Goal: Task Accomplishment & Management: Complete application form

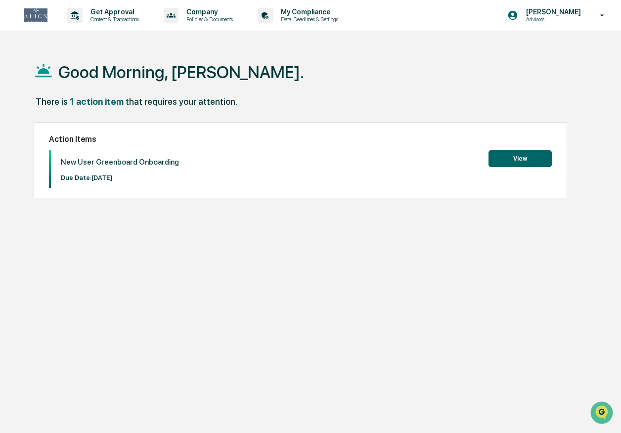
click at [513, 162] on button "View" at bounding box center [519, 158] width 63 height 17
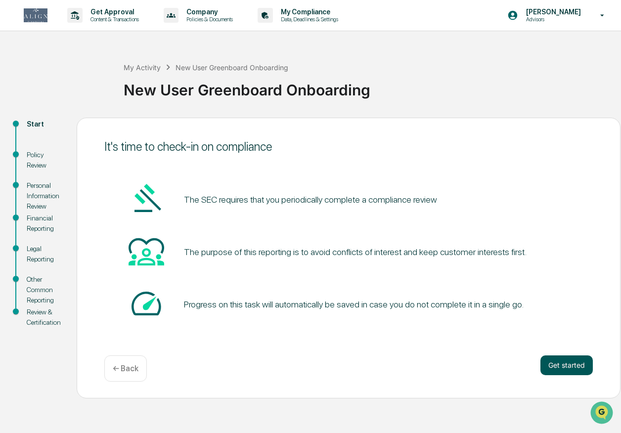
click at [565, 364] on button "Get started" at bounding box center [566, 365] width 52 height 20
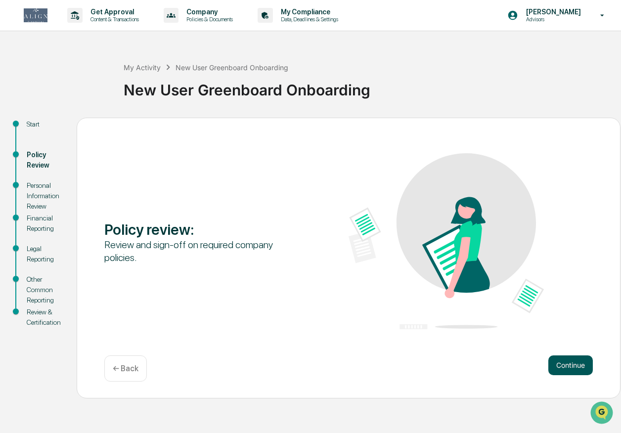
click at [565, 364] on button "Continue" at bounding box center [570, 365] width 44 height 20
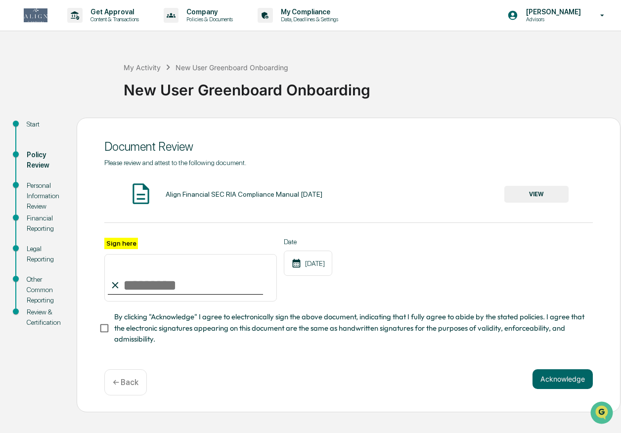
click at [178, 285] on input "Sign here" at bounding box center [190, 277] width 172 height 47
type input "*********"
click at [568, 380] on button "Acknowledge" at bounding box center [562, 379] width 60 height 20
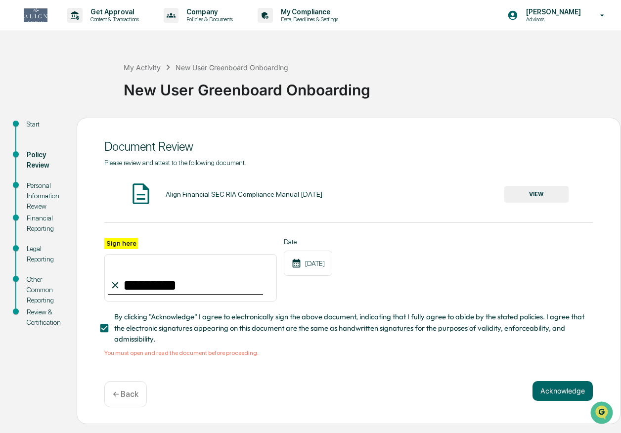
click at [527, 194] on button "VIEW" at bounding box center [536, 194] width 64 height 17
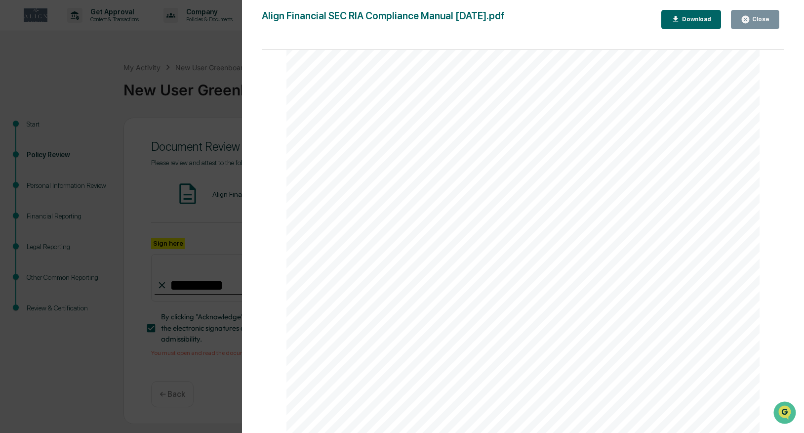
scroll to position [78767, 0]
click at [620, 18] on div "Close" at bounding box center [760, 19] width 19 height 7
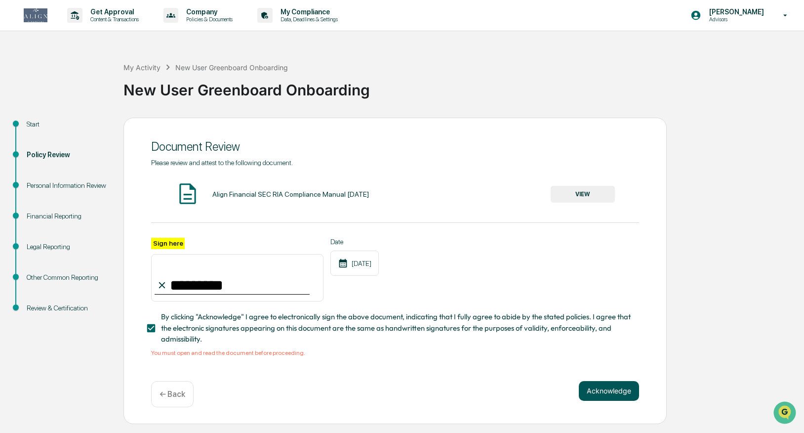
click at [607, 387] on button "Acknowledge" at bounding box center [609, 391] width 60 height 20
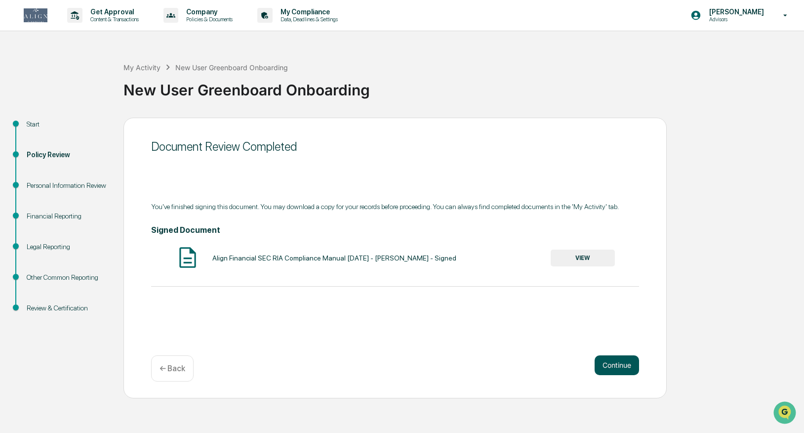
click at [612, 364] on button "Continue" at bounding box center [617, 365] width 44 height 20
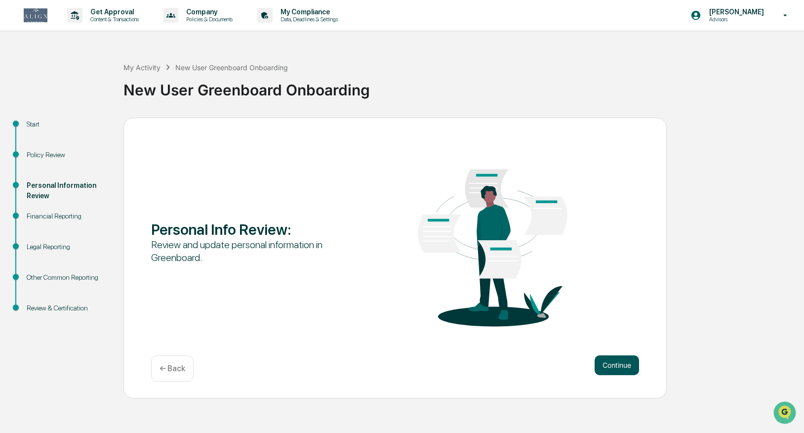
click at [620, 364] on button "Continue" at bounding box center [617, 365] width 44 height 20
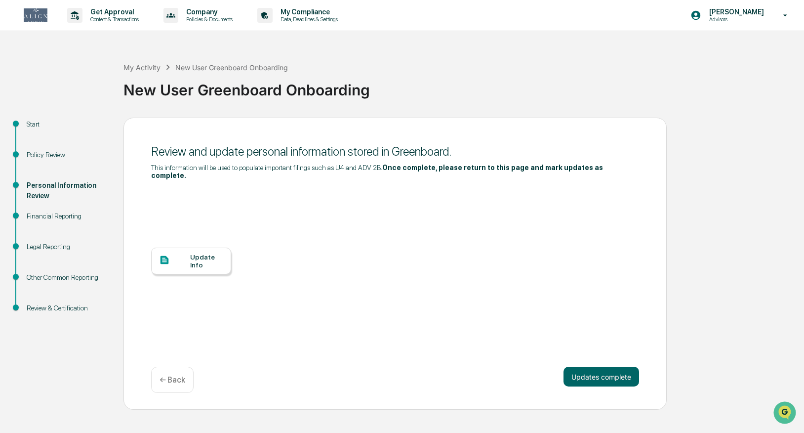
click at [195, 262] on div "Update Info" at bounding box center [206, 261] width 33 height 16
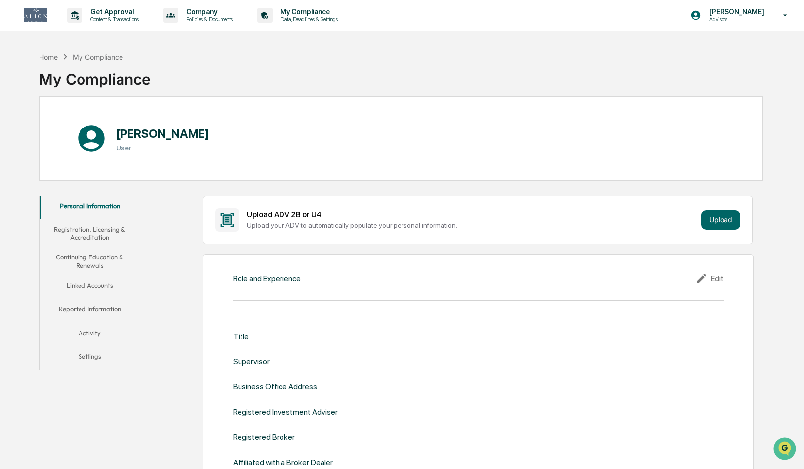
click at [716, 278] on div "Edit" at bounding box center [710, 278] width 28 height 12
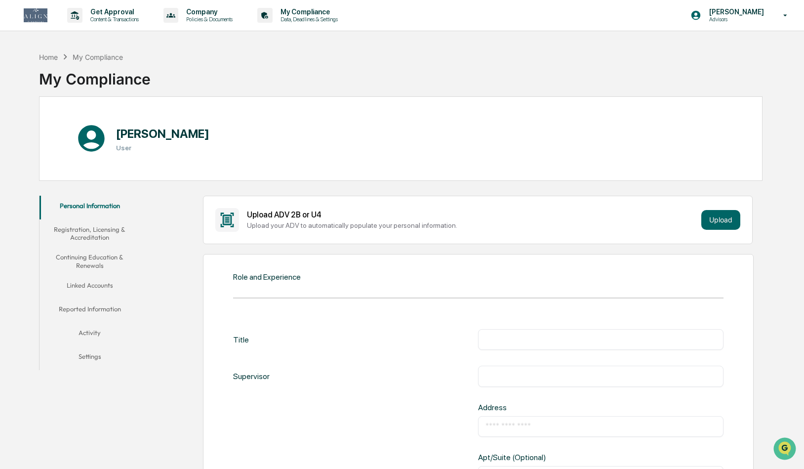
click at [509, 339] on input "text" at bounding box center [601, 340] width 230 height 10
type input "**********"
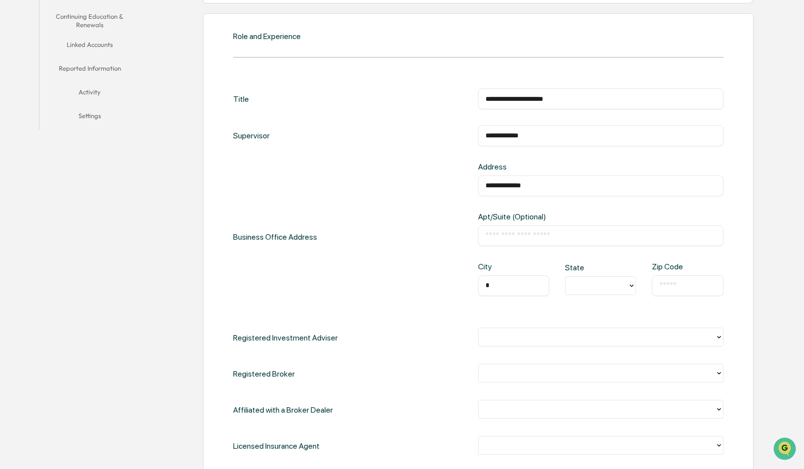
type input "*"
drag, startPoint x: 539, startPoint y: 184, endPoint x: 475, endPoint y: 178, distance: 64.0
click at [475, 178] on div "**********" at bounding box center [478, 237] width 490 height 150
drag, startPoint x: 499, startPoint y: 288, endPoint x: 478, endPoint y: 287, distance: 20.8
click at [478, 287] on div "* ​" at bounding box center [513, 285] width 71 height 21
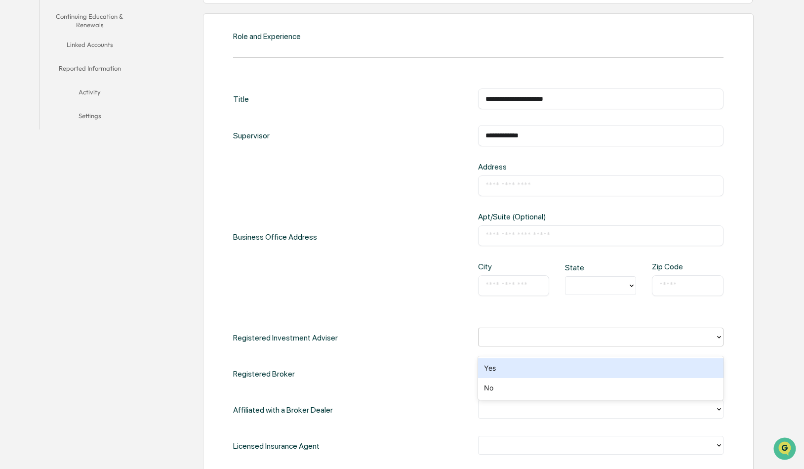
click at [546, 342] on div at bounding box center [597, 336] width 226 height 11
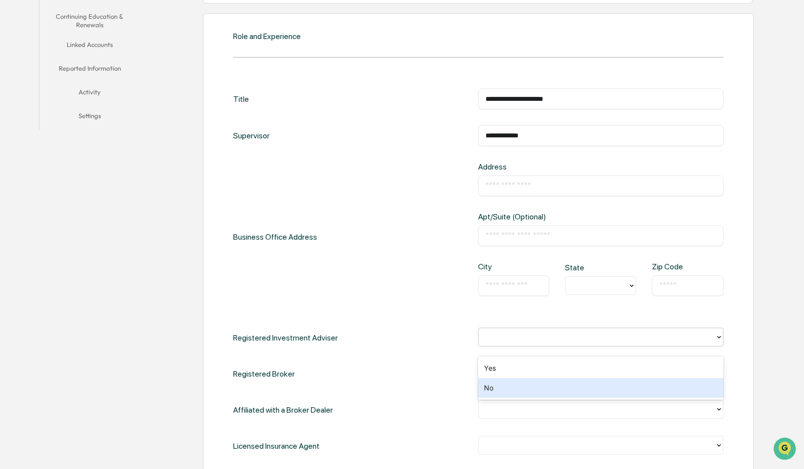
click at [532, 386] on div "No" at bounding box center [600, 388] width 245 height 20
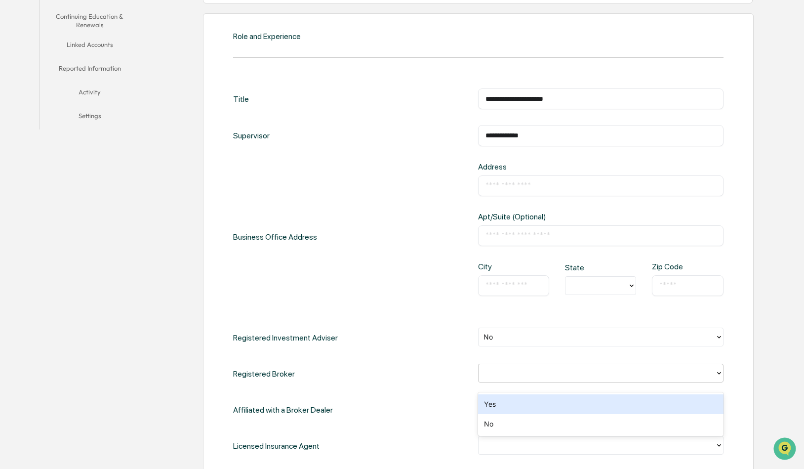
click at [532, 378] on div at bounding box center [597, 372] width 226 height 11
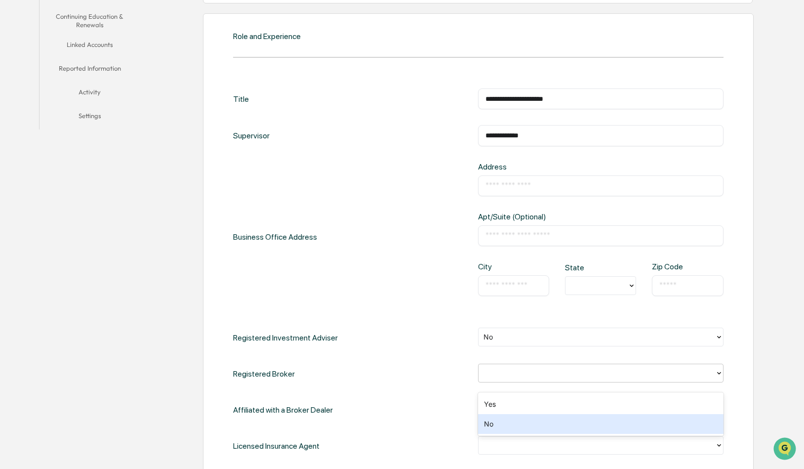
click at [521, 424] on div "No" at bounding box center [600, 424] width 245 height 20
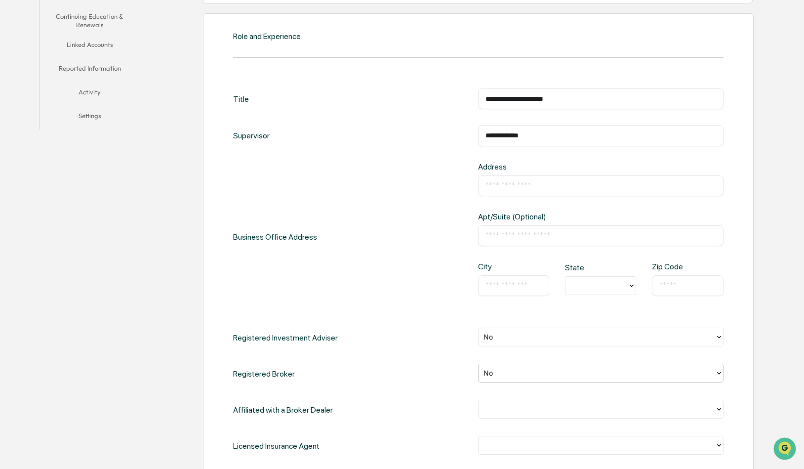
click at [522, 415] on div at bounding box center [597, 408] width 226 height 11
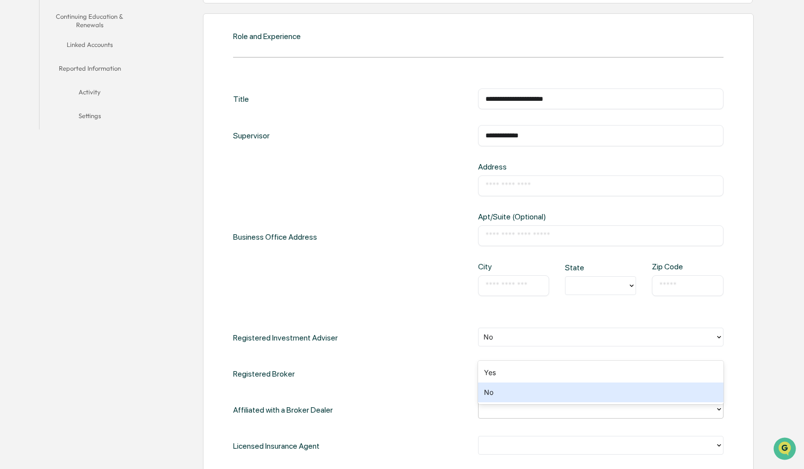
click at [521, 396] on div "No" at bounding box center [600, 392] width 245 height 20
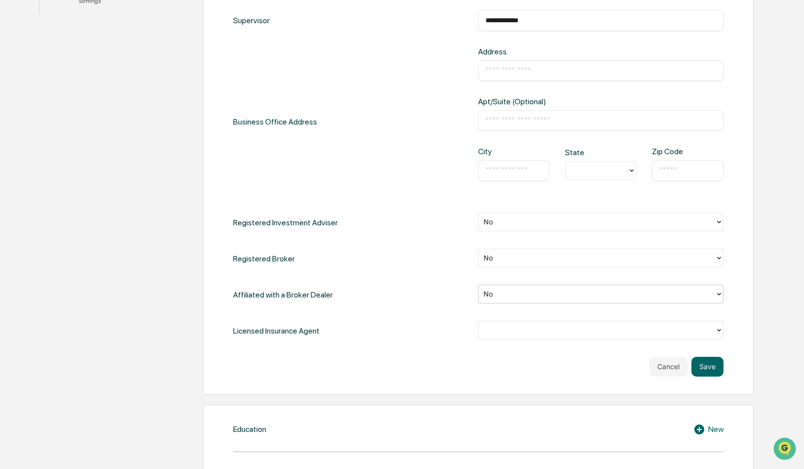
scroll to position [356, 0]
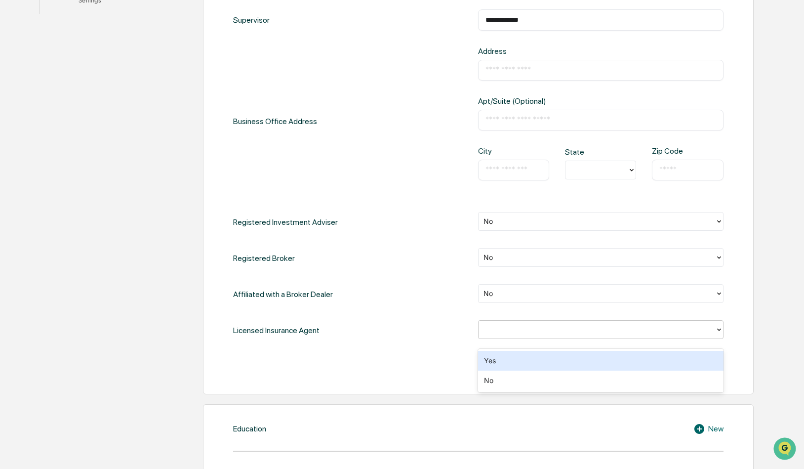
click at [532, 335] on div at bounding box center [597, 329] width 226 height 11
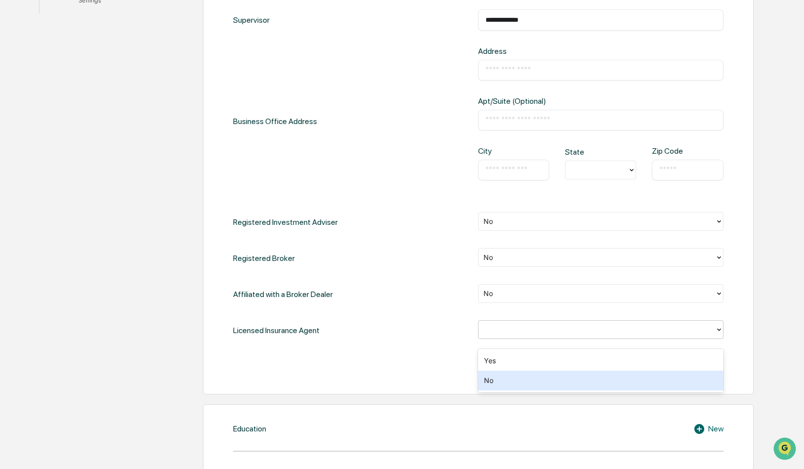
click at [523, 382] on div "No" at bounding box center [600, 381] width 245 height 20
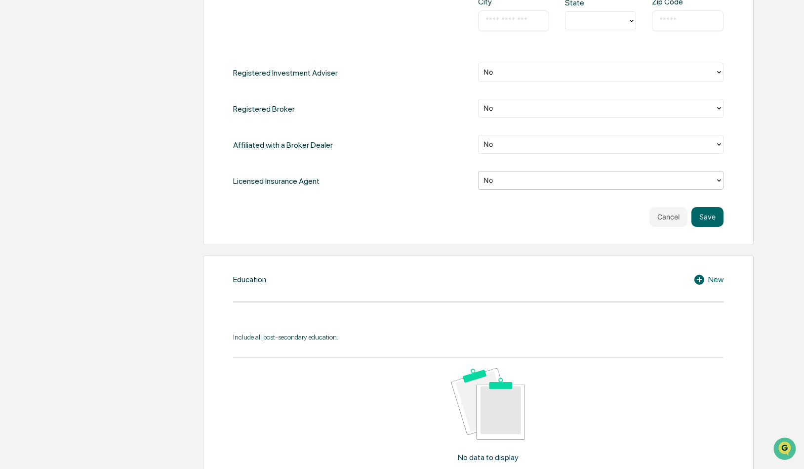
scroll to position [509, 0]
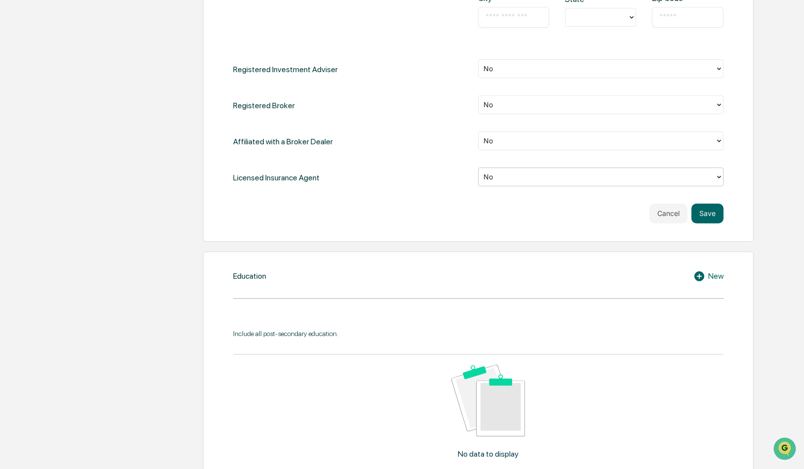
click at [710, 282] on div "New" at bounding box center [709, 276] width 30 height 12
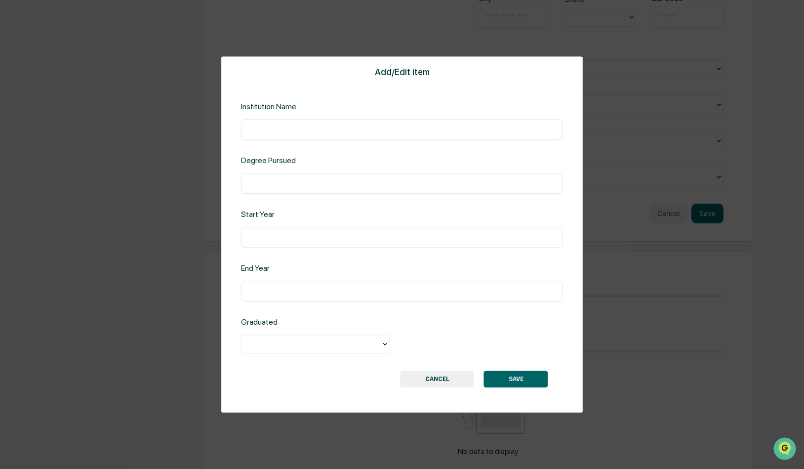
click at [430, 379] on button "CANCEL" at bounding box center [438, 379] width 74 height 17
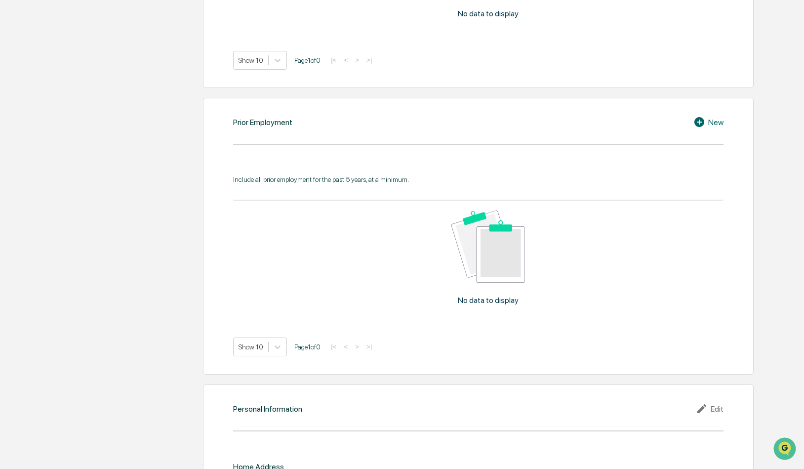
scroll to position [950, 0]
click at [710, 127] on div "New" at bounding box center [709, 122] width 30 height 12
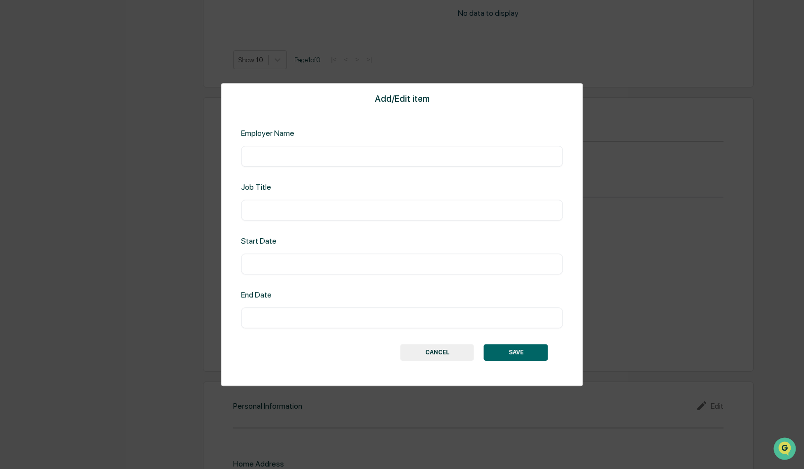
click at [457, 153] on input "text" at bounding box center [402, 156] width 307 height 10
type input "**********"
click at [365, 211] on input "text" at bounding box center [402, 210] width 307 height 10
type input "**********"
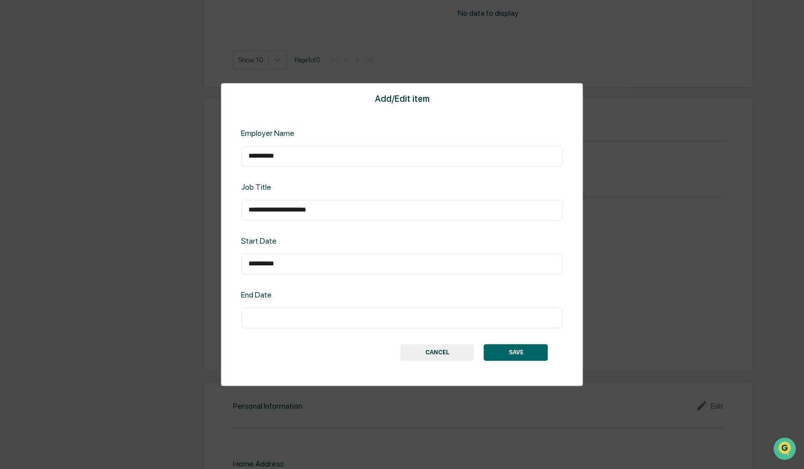
click at [523, 349] on button "SAVE" at bounding box center [516, 352] width 64 height 17
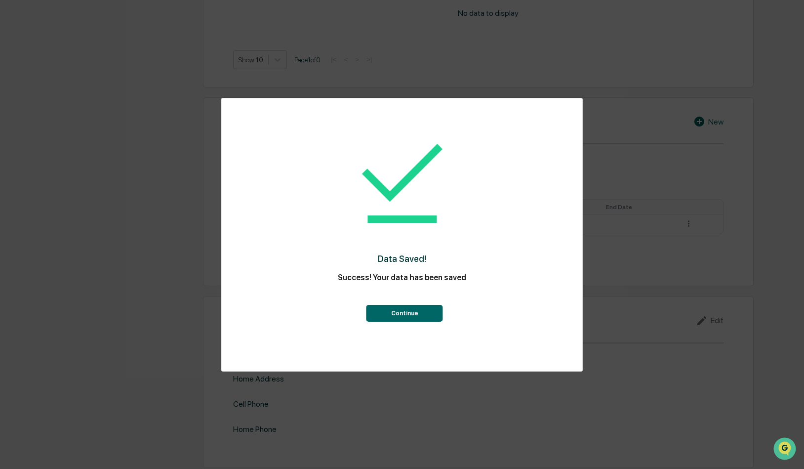
click at [407, 310] on button "Continue" at bounding box center [405, 313] width 77 height 17
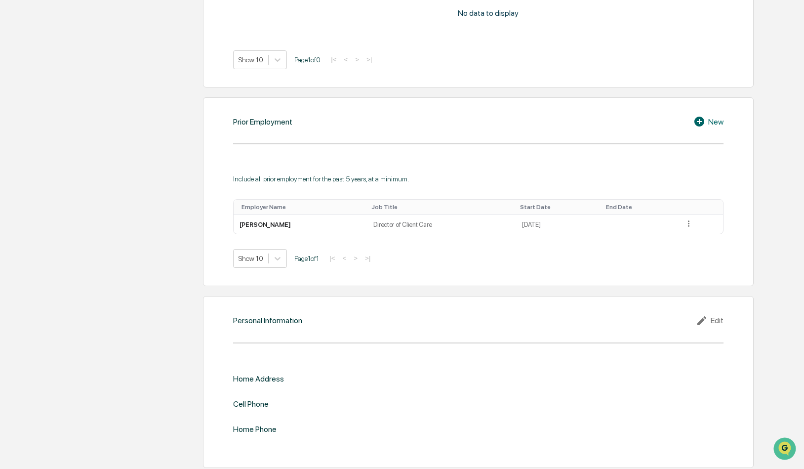
click at [713, 127] on div "New" at bounding box center [709, 122] width 30 height 12
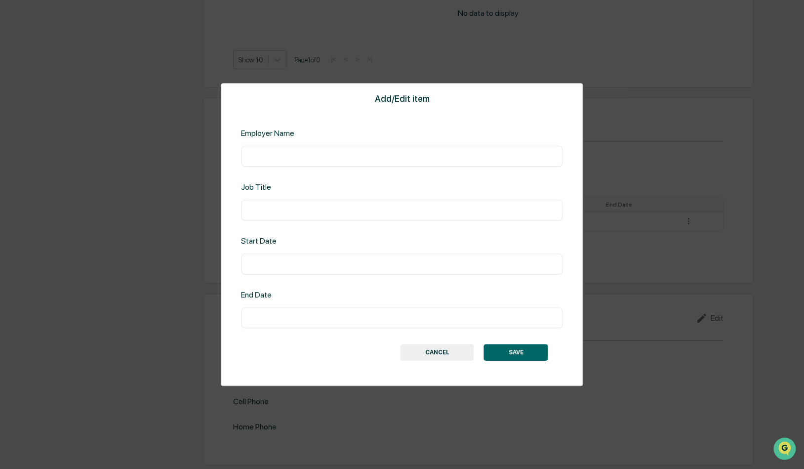
click at [439, 155] on input "text" at bounding box center [402, 156] width 307 height 10
type input "**********"
type input "*********"
click at [392, 319] on input "text" at bounding box center [402, 318] width 307 height 10
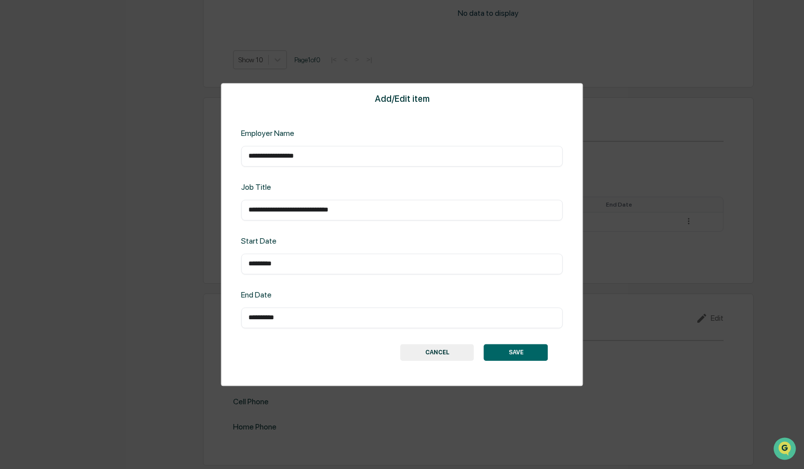
type input "**********"
click at [518, 348] on button "SAVE" at bounding box center [516, 352] width 64 height 17
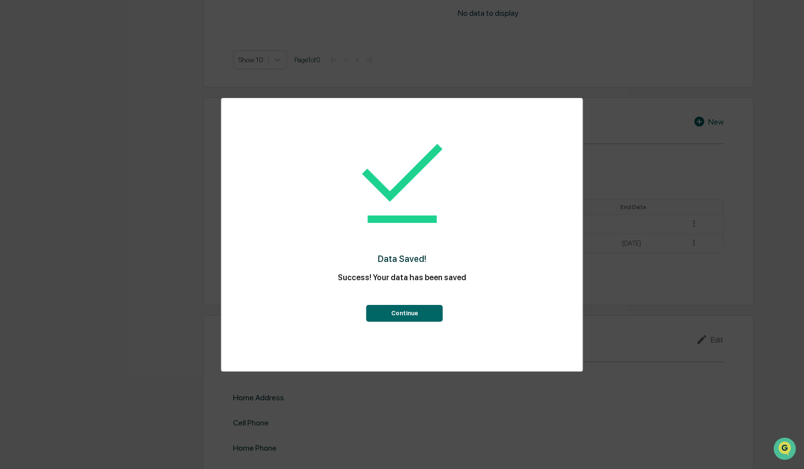
click at [417, 315] on button "Continue" at bounding box center [405, 313] width 77 height 17
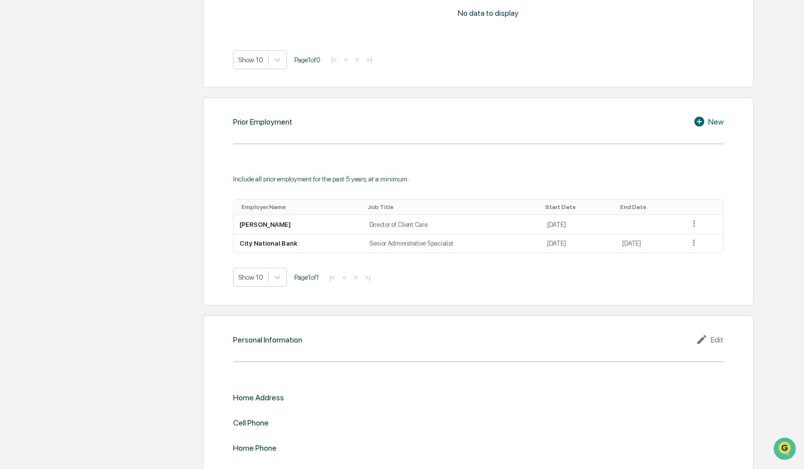
scroll to position [980, 0]
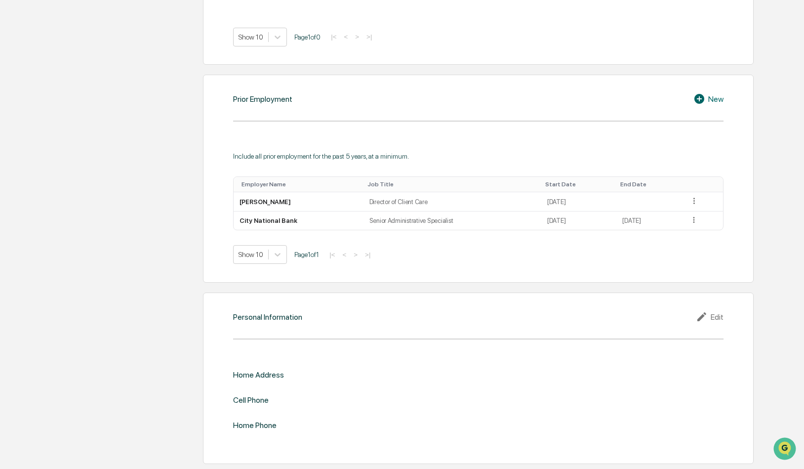
click at [715, 318] on div "Edit" at bounding box center [710, 317] width 28 height 12
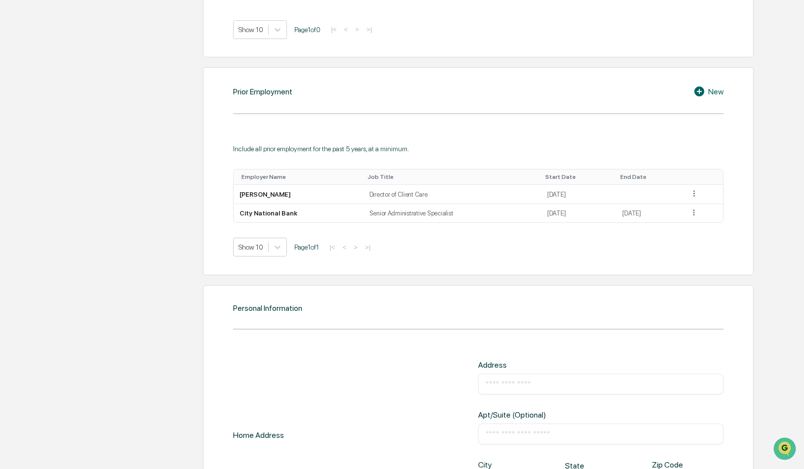
click at [536, 389] on input "text" at bounding box center [601, 384] width 230 height 10
type input "**********"
type input "**"
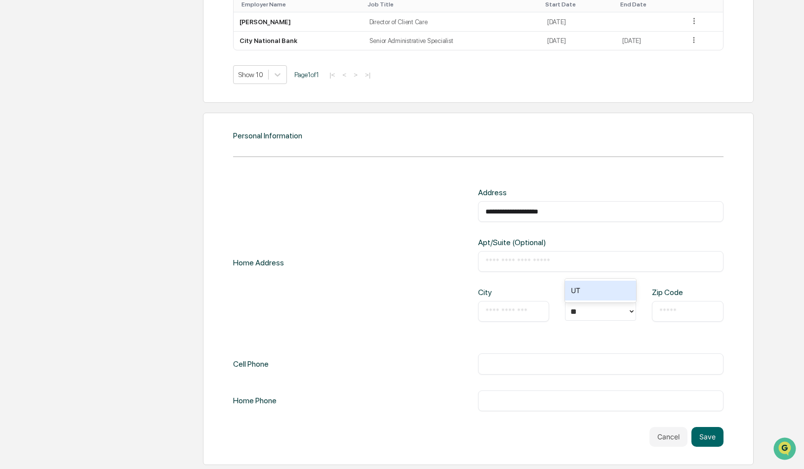
scroll to position [1170, 0]
click at [519, 305] on input "text" at bounding box center [514, 310] width 56 height 10
type input "*********"
type input "*"
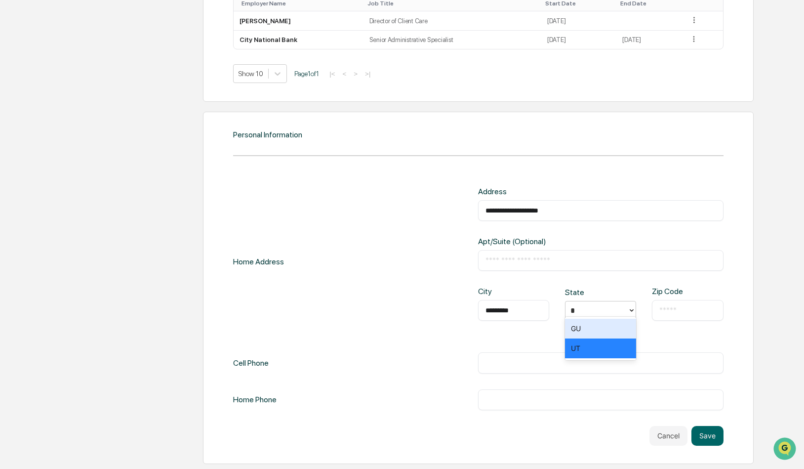
type input "**"
type input "*****"
click at [531, 365] on input "text" at bounding box center [601, 363] width 230 height 10
type input "**********"
click at [708, 432] on button "Save" at bounding box center [708, 436] width 32 height 20
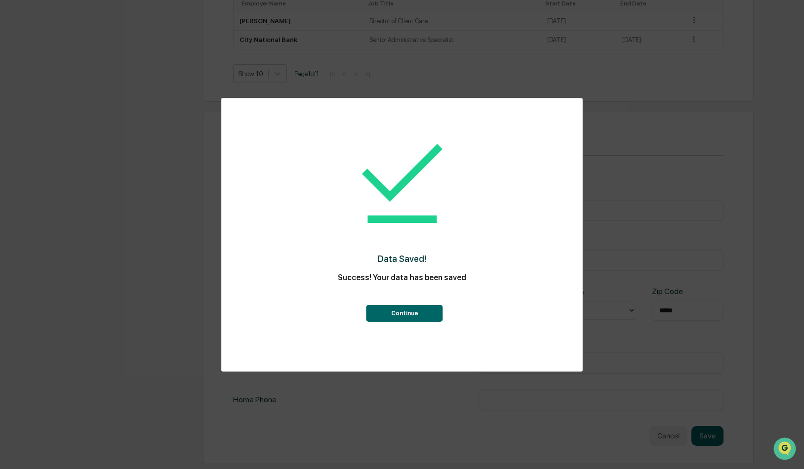
click at [424, 309] on button "Continue" at bounding box center [405, 313] width 77 height 17
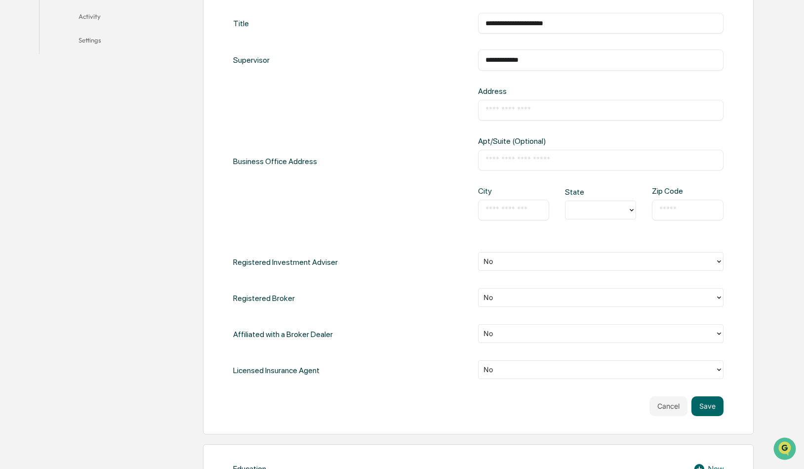
scroll to position [315, 0]
click at [709, 414] on button "Save" at bounding box center [708, 408] width 32 height 20
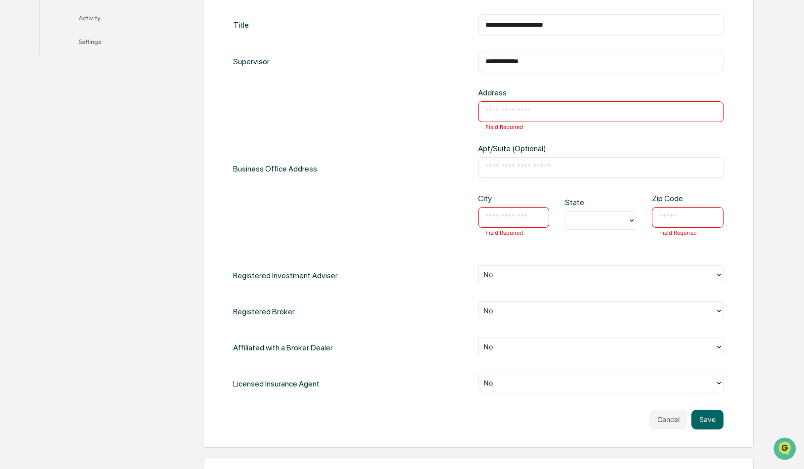
click at [554, 111] on input "text" at bounding box center [601, 112] width 230 height 10
type input "**********"
click at [511, 222] on input "text" at bounding box center [514, 217] width 56 height 10
type input "*********"
type input "*"
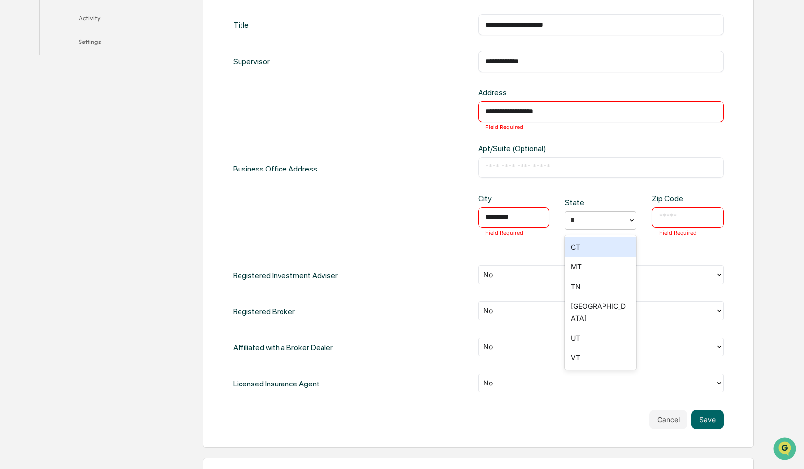
type input "**"
type input "*****"
click at [704, 428] on button "Save" at bounding box center [708, 420] width 32 height 20
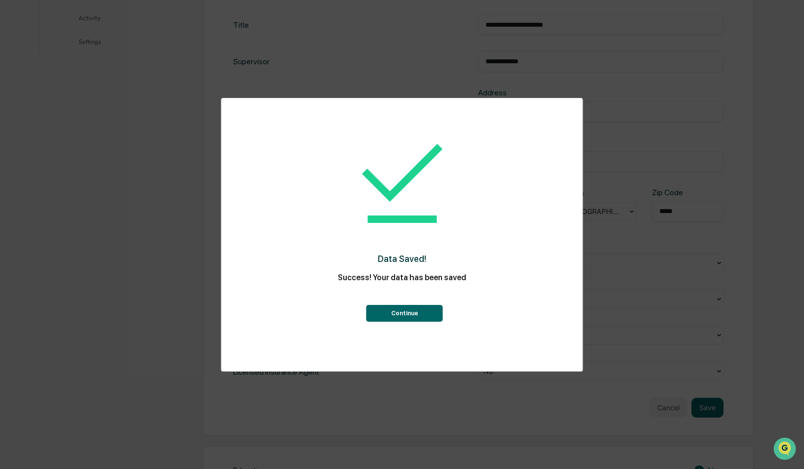
click at [413, 317] on button "Continue" at bounding box center [405, 313] width 77 height 17
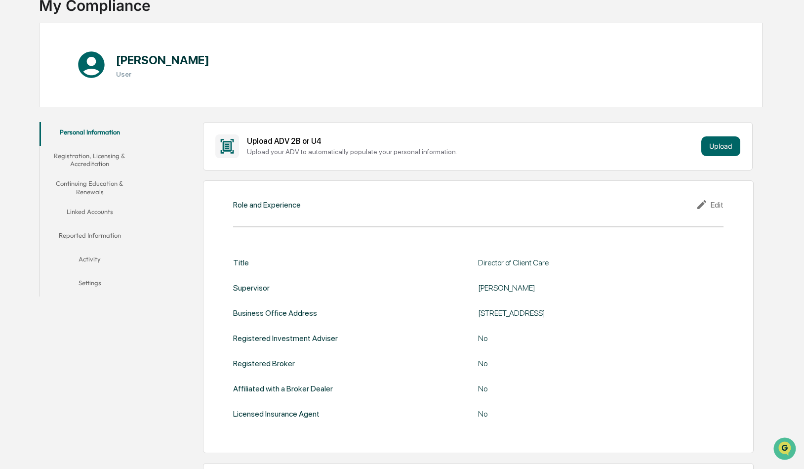
scroll to position [0, 0]
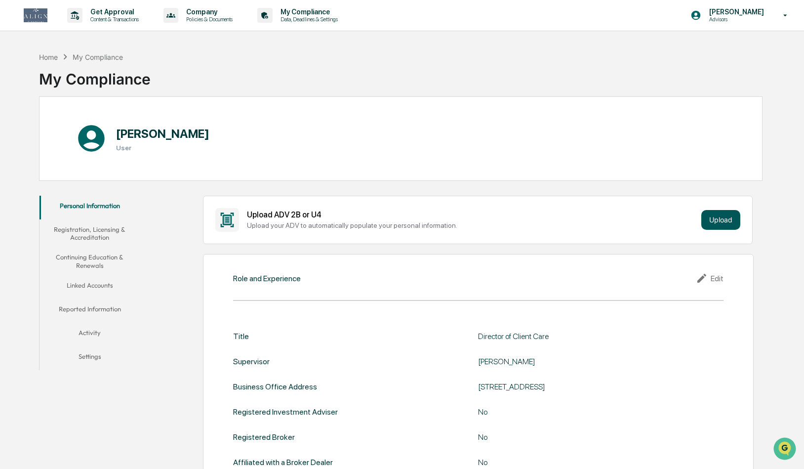
click at [714, 226] on button "Upload" at bounding box center [721, 220] width 39 height 20
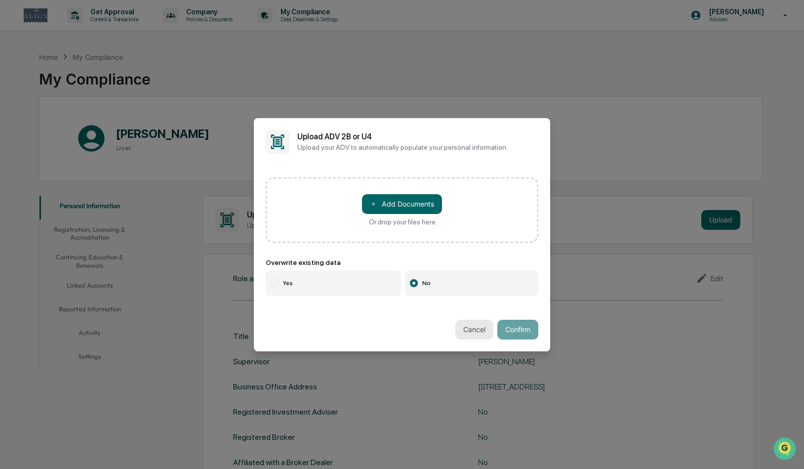
click at [473, 328] on button "Cancel" at bounding box center [475, 330] width 38 height 20
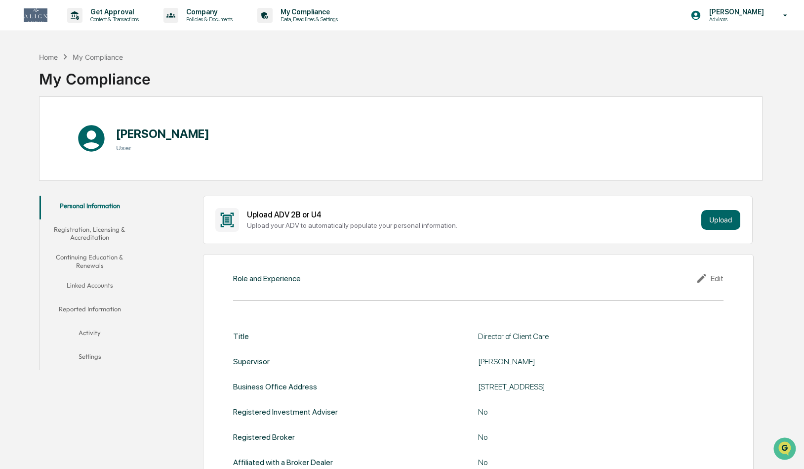
click at [94, 231] on button "Registration, Licensing & Accreditation" at bounding box center [90, 233] width 101 height 28
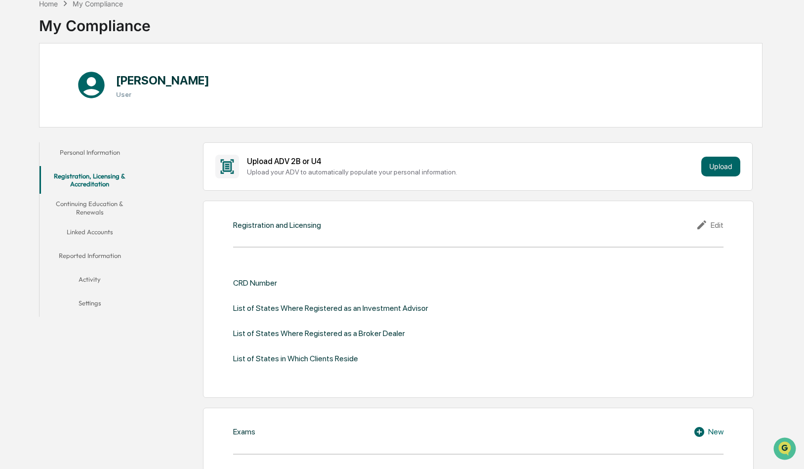
scroll to position [70, 0]
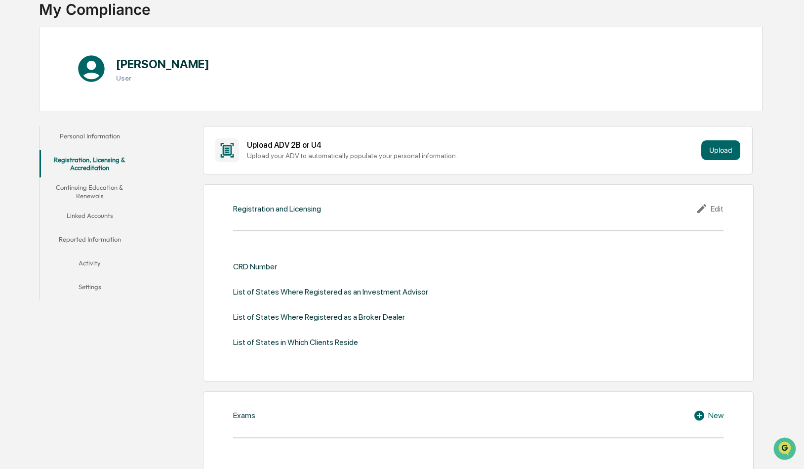
click at [93, 187] on button "Continuing Education & Renewals" at bounding box center [90, 191] width 101 height 28
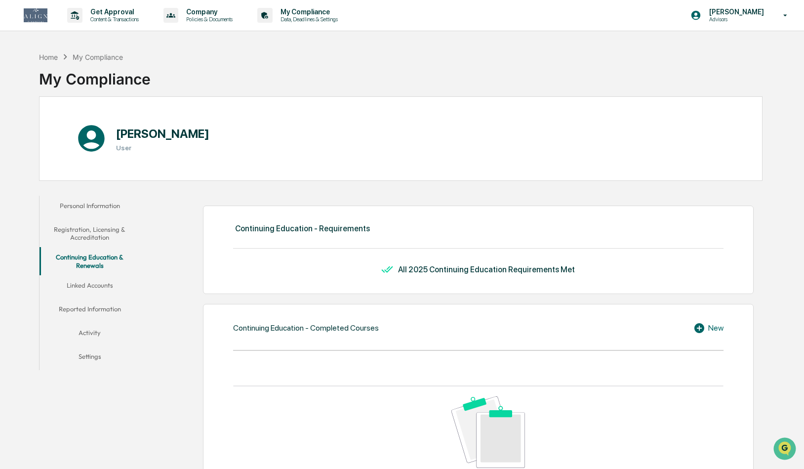
click at [91, 329] on button "Activity" at bounding box center [90, 335] width 101 height 24
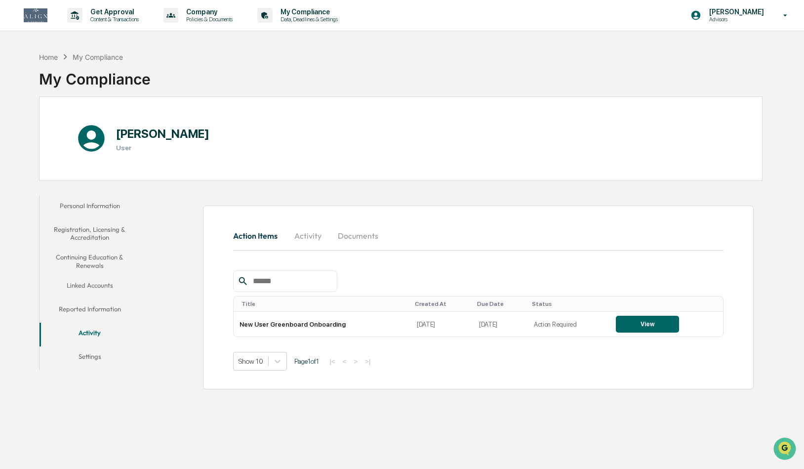
click at [95, 284] on button "Linked Accounts" at bounding box center [90, 287] width 101 height 24
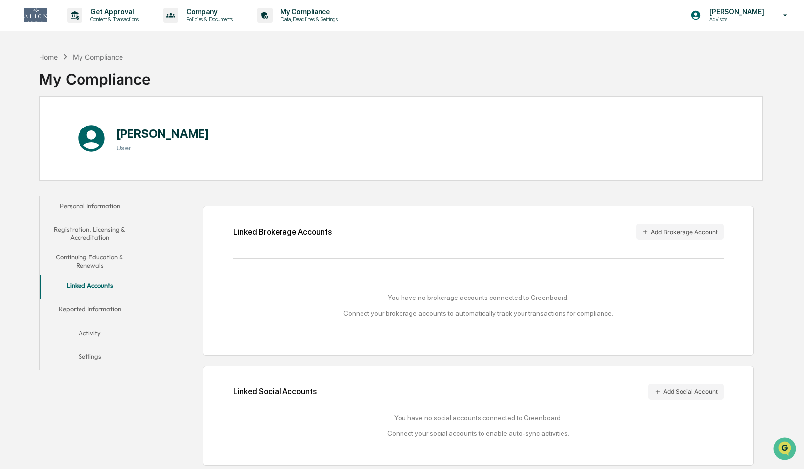
click at [99, 354] on button "Settings" at bounding box center [90, 358] width 101 height 24
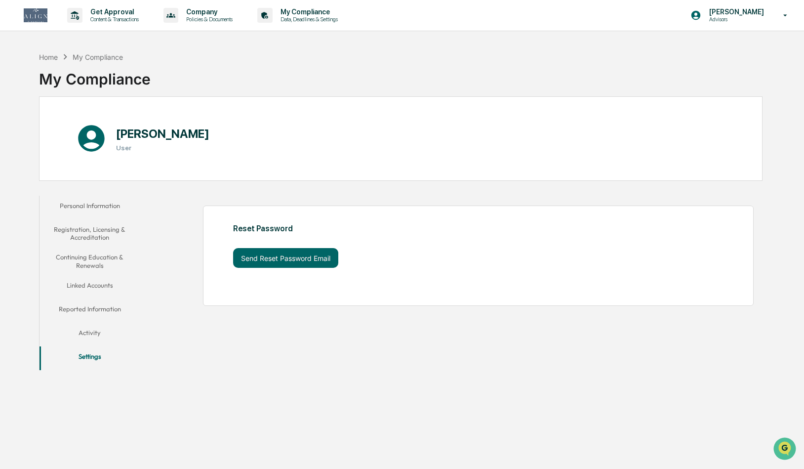
click at [99, 333] on button "Activity" at bounding box center [90, 335] width 101 height 24
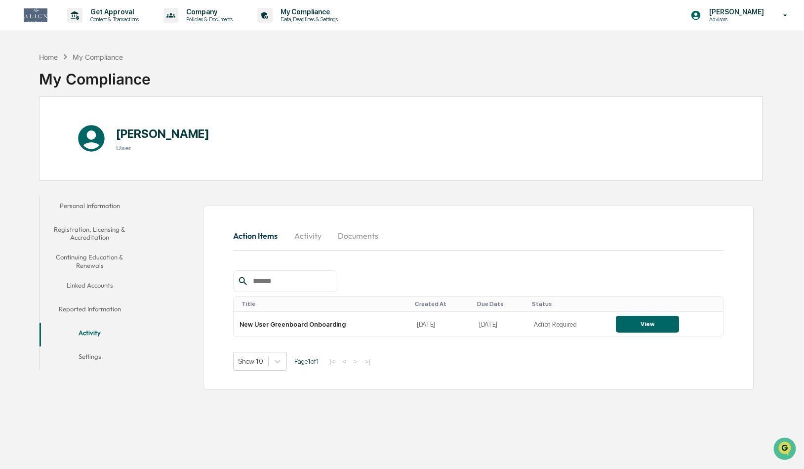
click at [103, 202] on button "Personal Information" at bounding box center [90, 208] width 101 height 24
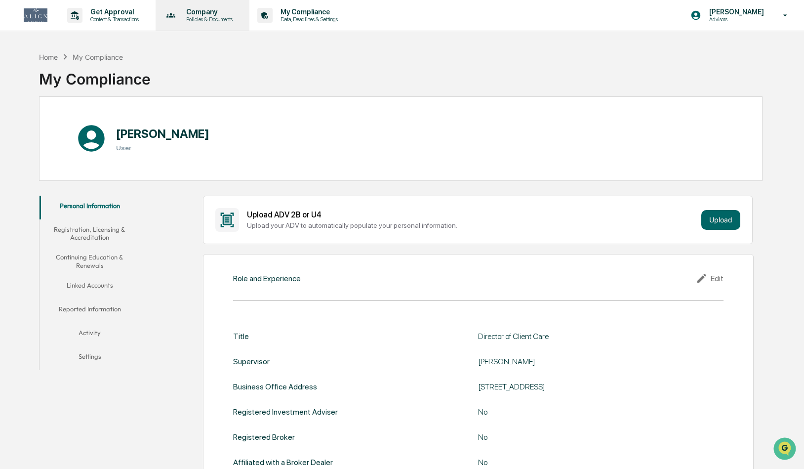
click at [218, 15] on p "Company" at bounding box center [207, 12] width 59 height 8
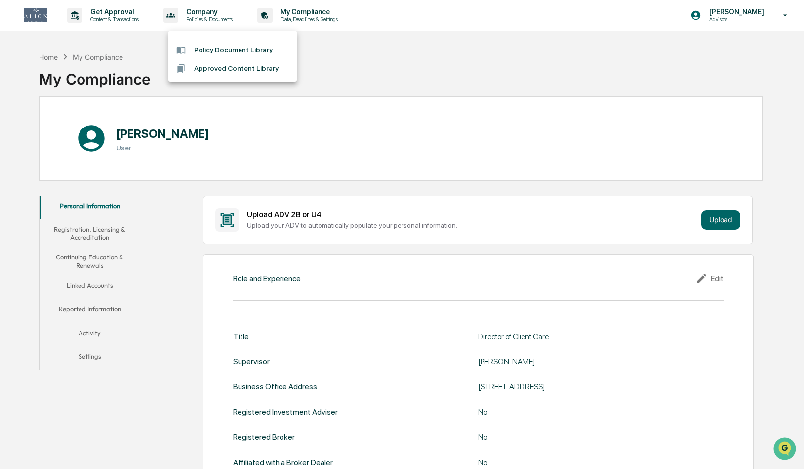
click at [335, 19] on div at bounding box center [402, 234] width 804 height 469
click at [335, 19] on p "Data, Deadlines & Settings" at bounding box center [308, 19] width 70 height 7
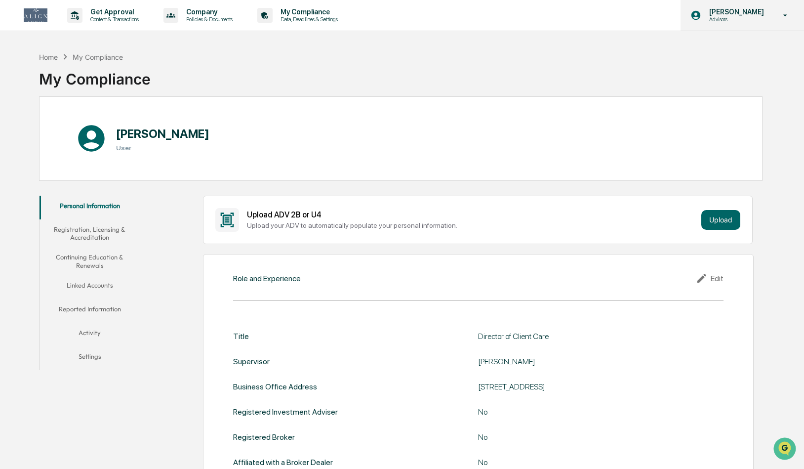
click at [750, 19] on p "Advisors" at bounding box center [736, 19] width 68 height 7
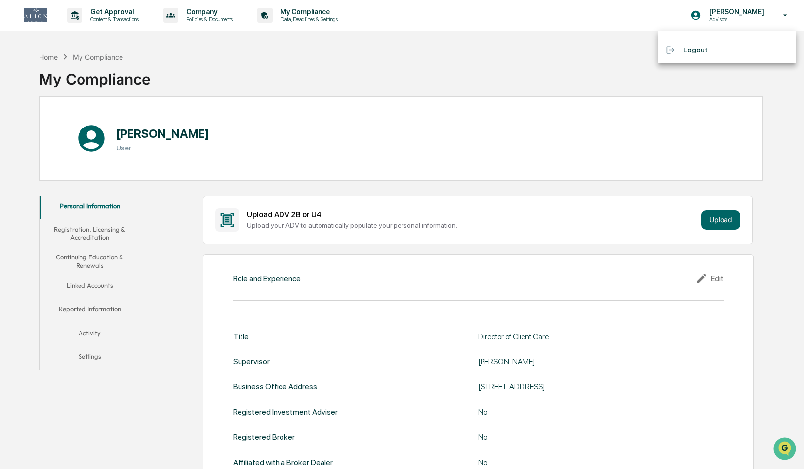
click at [788, 15] on div at bounding box center [402, 234] width 804 height 469
click at [638, 57] on div "Home My Compliance My Compliance" at bounding box center [401, 71] width 724 height 49
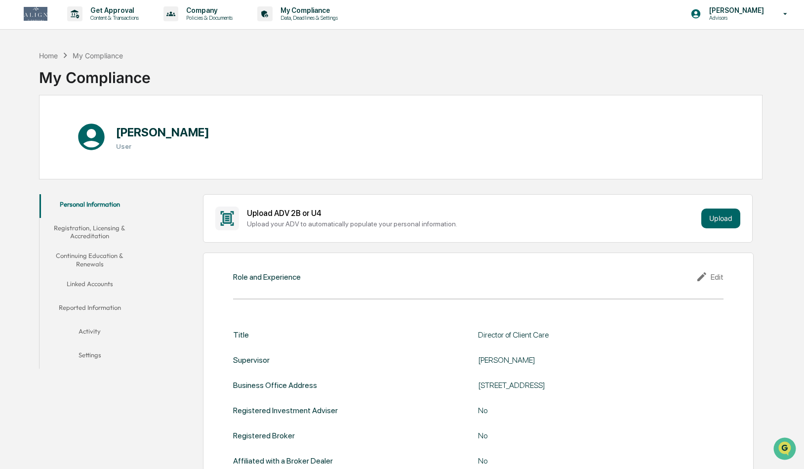
scroll to position [1, 0]
click at [54, 52] on div "Home" at bounding box center [48, 56] width 19 height 8
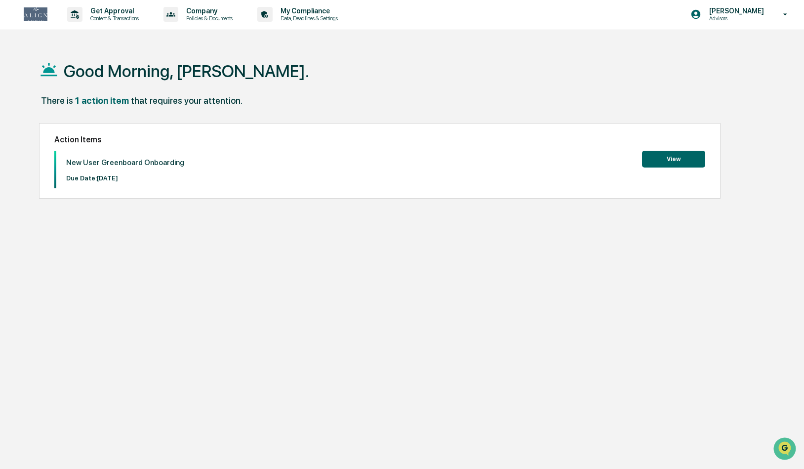
click at [663, 159] on button "View" at bounding box center [673, 159] width 63 height 17
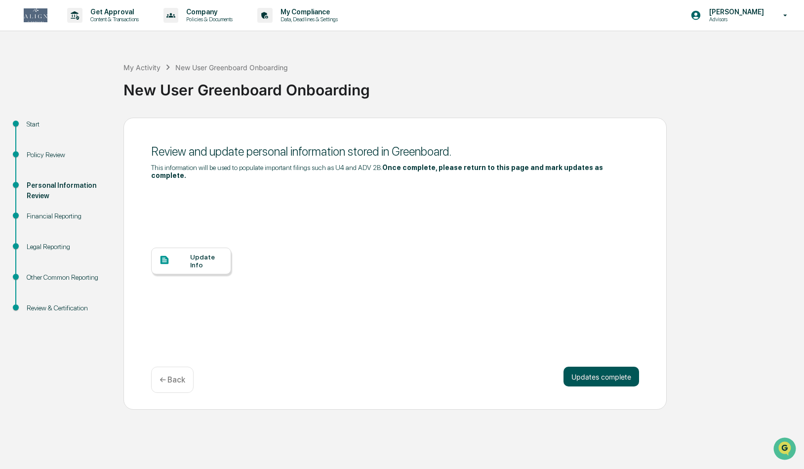
click at [599, 380] on button "Updates complete" at bounding box center [602, 377] width 76 height 20
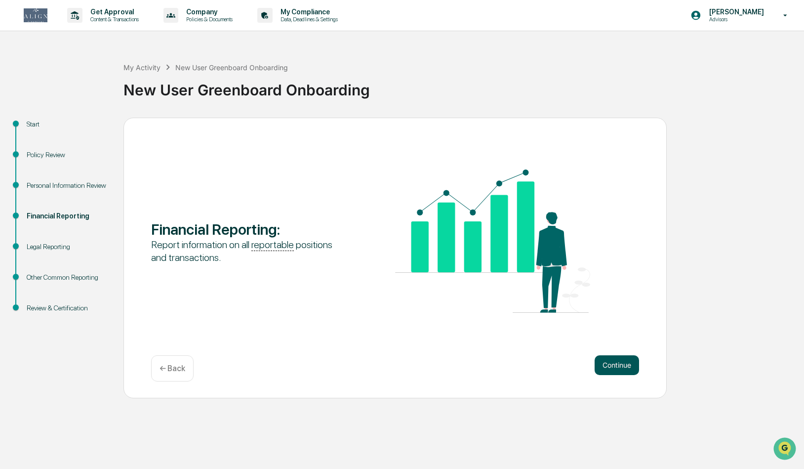
click at [613, 364] on button "Continue" at bounding box center [617, 365] width 44 height 20
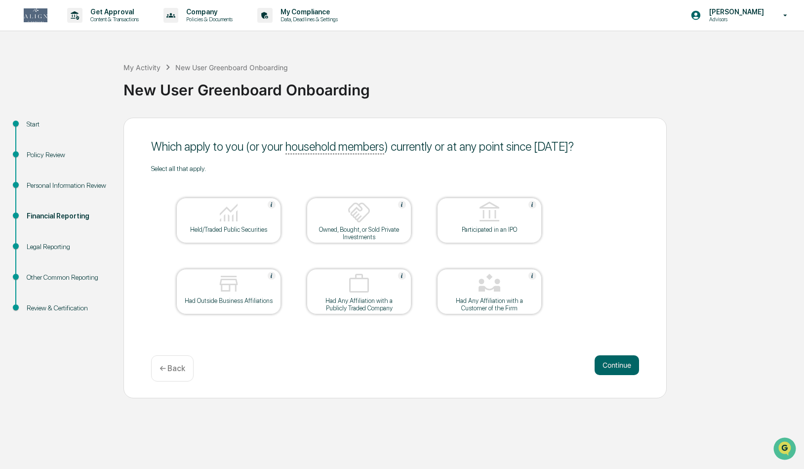
click at [248, 295] on div at bounding box center [228, 284] width 99 height 25
click at [604, 366] on button "Continue" at bounding box center [617, 365] width 44 height 20
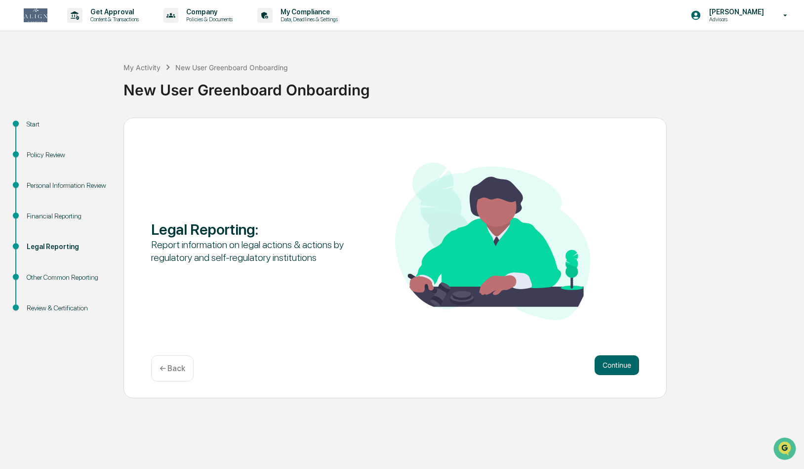
click at [604, 366] on button "Continue" at bounding box center [617, 365] width 44 height 20
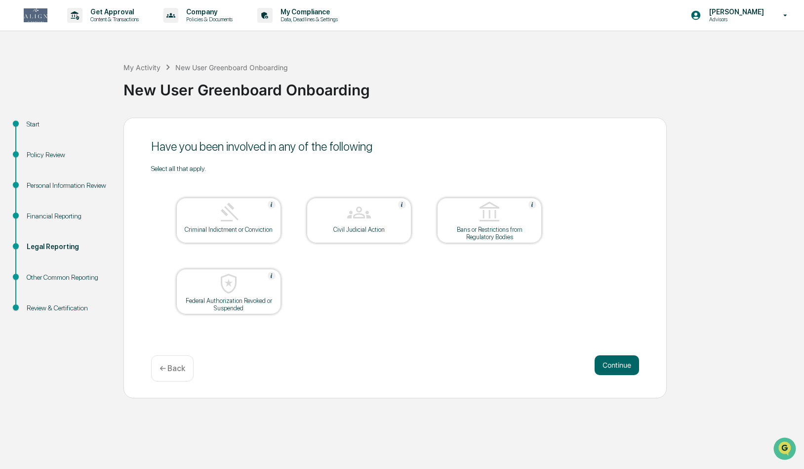
click at [604, 366] on button "Continue" at bounding box center [617, 365] width 44 height 20
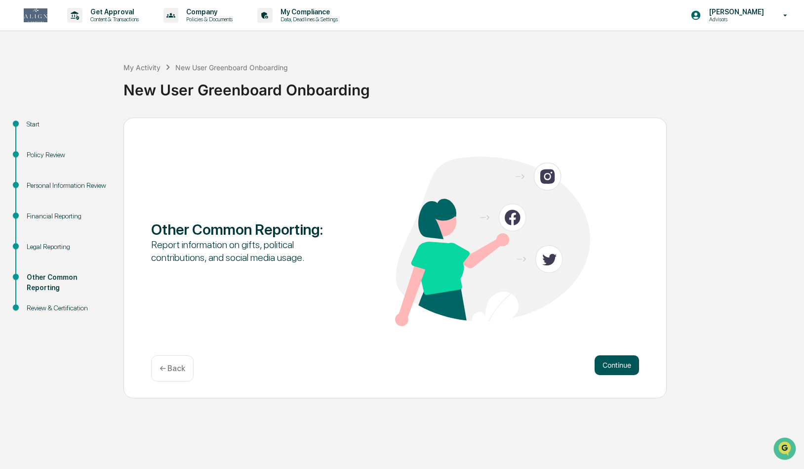
click at [604, 366] on button "Continue" at bounding box center [617, 365] width 44 height 20
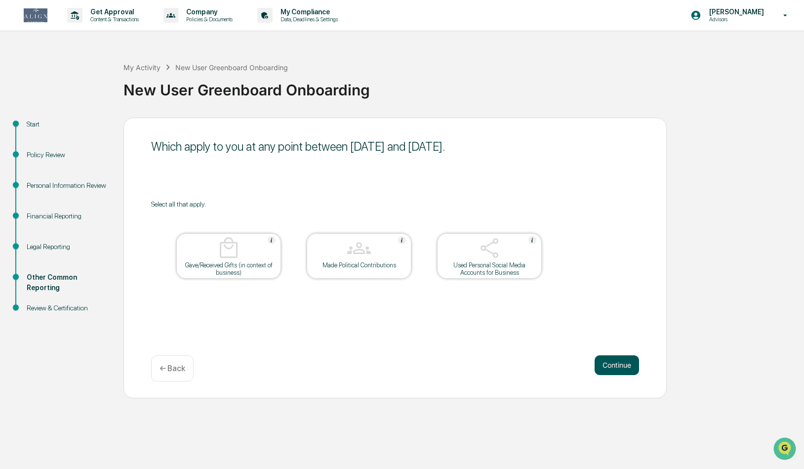
click at [618, 365] on button "Continue" at bounding box center [617, 365] width 44 height 20
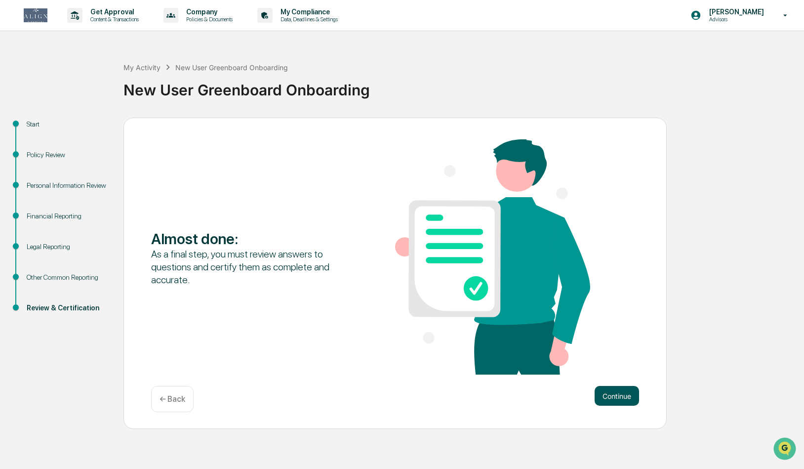
click at [604, 402] on button "Continue" at bounding box center [617, 396] width 44 height 20
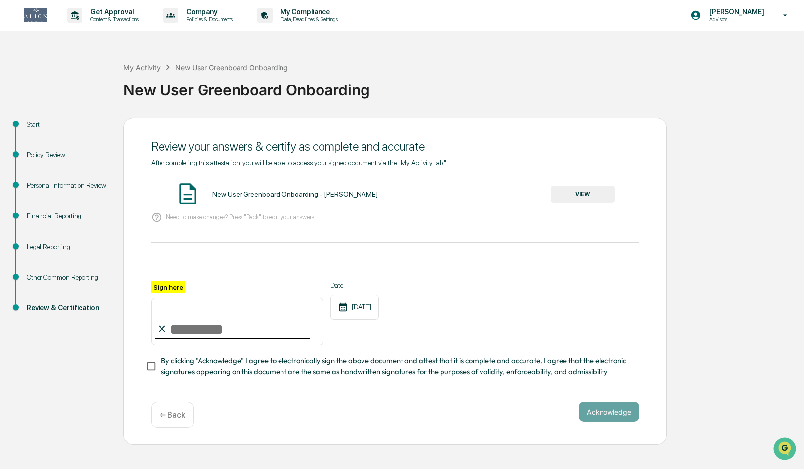
click at [215, 323] on input "Sign here" at bounding box center [237, 321] width 172 height 47
type input "*********"
click at [613, 413] on button "Acknowledge" at bounding box center [609, 412] width 60 height 20
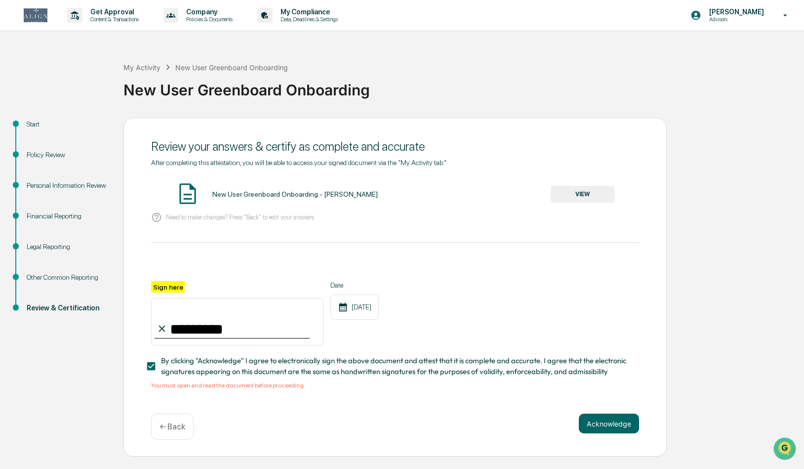
click at [591, 190] on button "VIEW" at bounding box center [583, 194] width 64 height 17
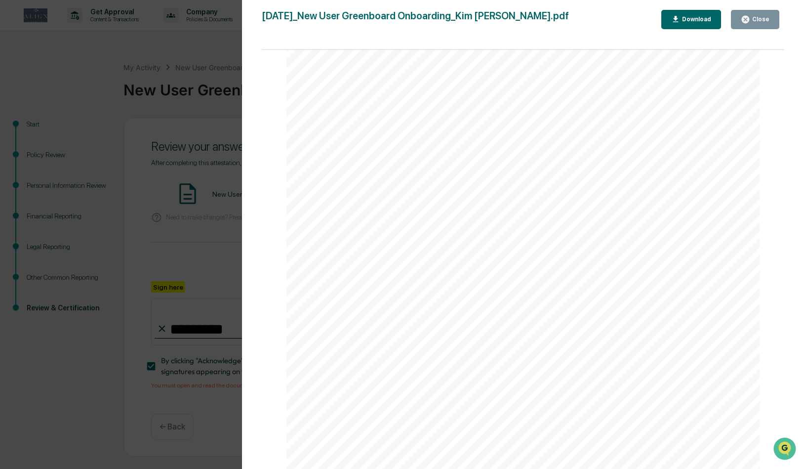
scroll to position [2380, 0]
click at [754, 13] on button "Close" at bounding box center [755, 19] width 48 height 19
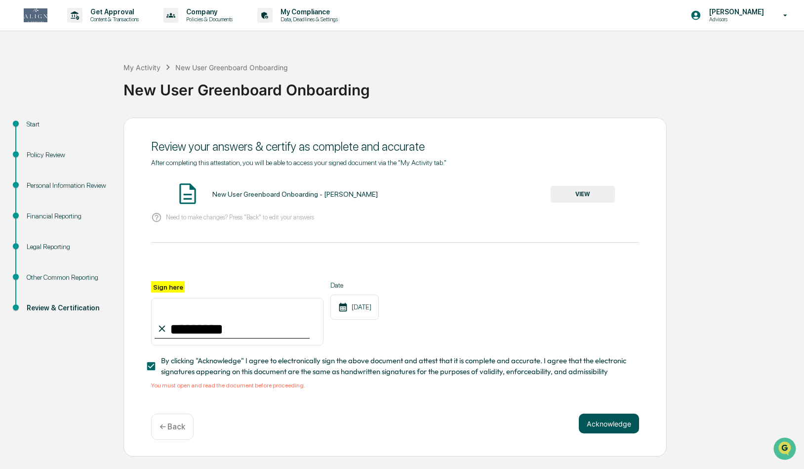
click at [603, 425] on button "Acknowledge" at bounding box center [609, 424] width 60 height 20
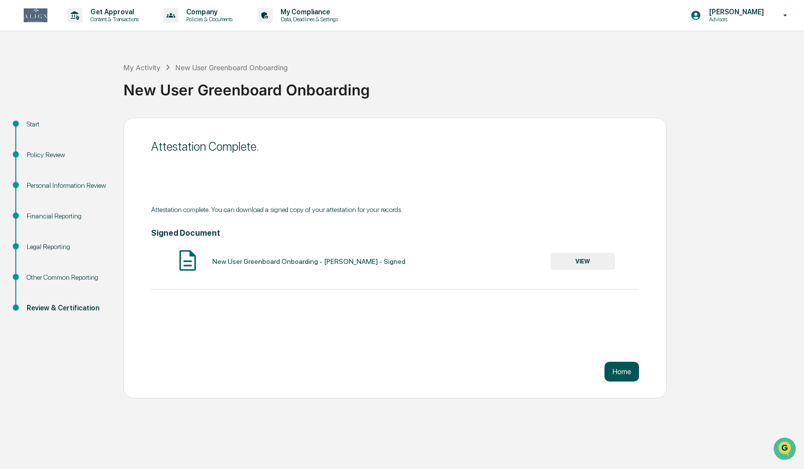
click at [616, 374] on button "Home" at bounding box center [622, 372] width 35 height 20
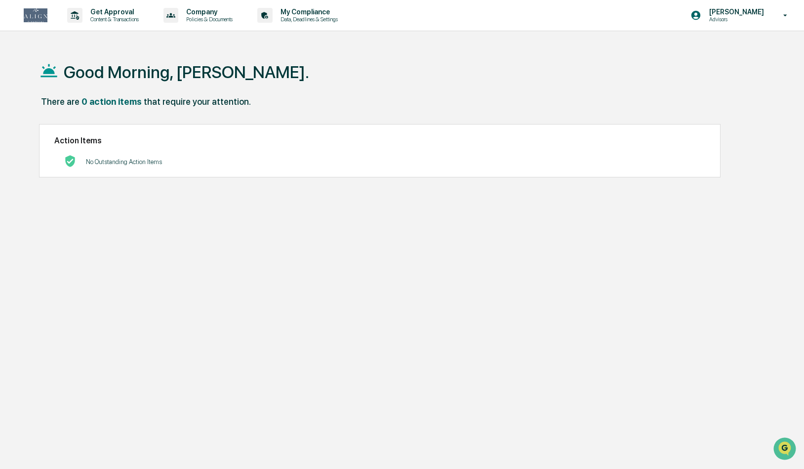
click at [42, 16] on img at bounding box center [36, 15] width 24 height 14
click at [123, 14] on p "Get Approval" at bounding box center [113, 12] width 61 height 8
